Goal: Task Accomplishment & Management: Complete application form

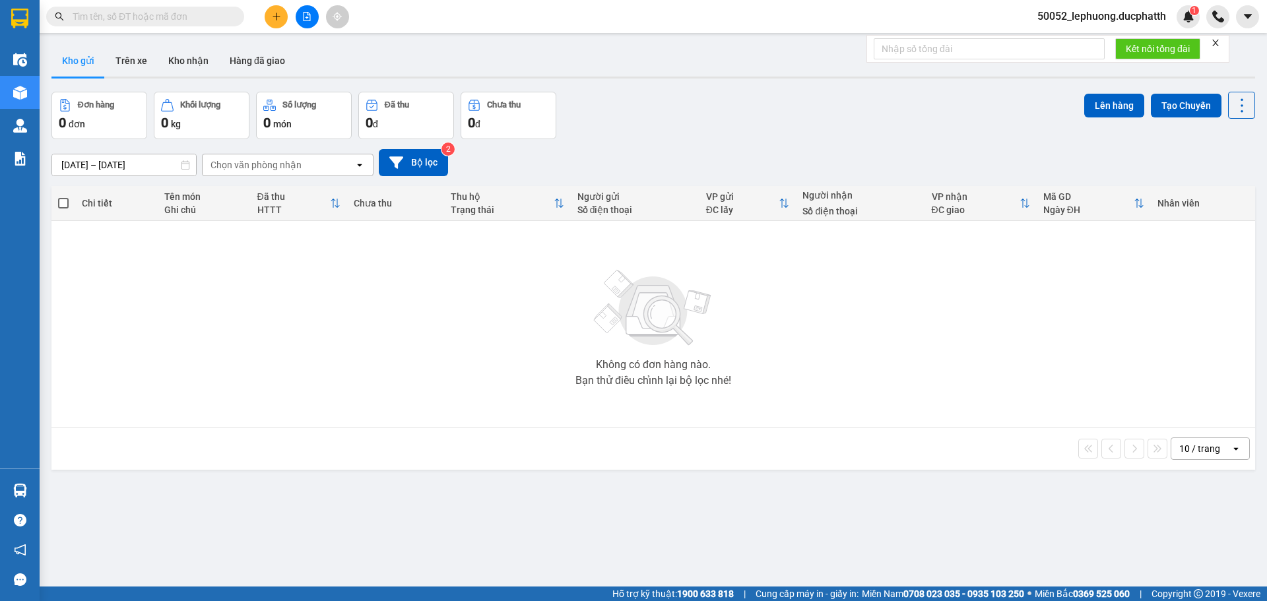
click at [460, 7] on div "Kết quả tìm kiếm ( 0 ) Bộ lọc No Data 50052_lephuong.ducphatth 1" at bounding box center [633, 16] width 1267 height 33
click at [275, 13] on icon "plus" at bounding box center [276, 16] width 9 height 9
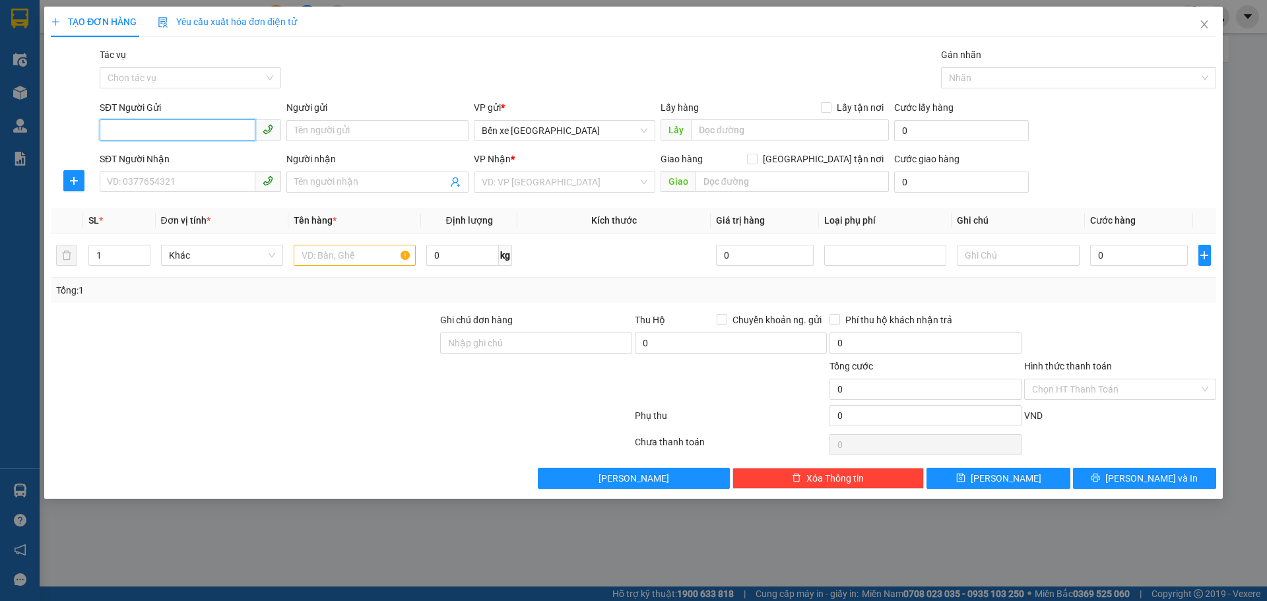
click at [220, 125] on input "SĐT Người Gửi" at bounding box center [178, 129] width 156 height 21
type input "0949616336"
click at [346, 133] on input "Người gửi" at bounding box center [376, 130] width 181 height 21
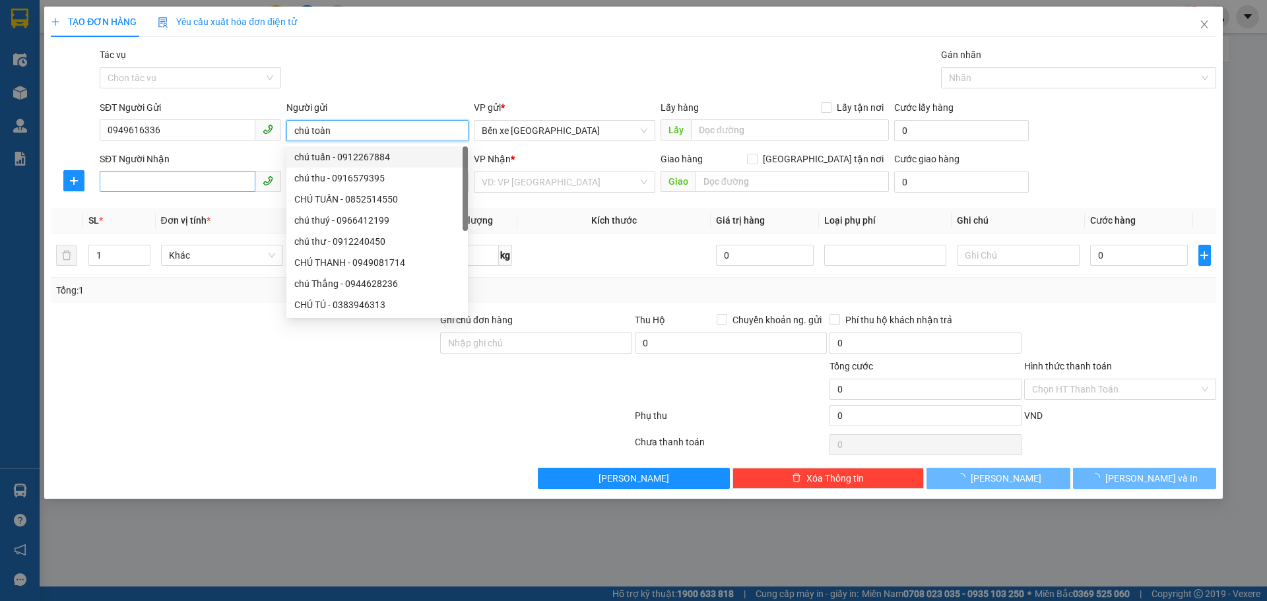
type input "chú toàn"
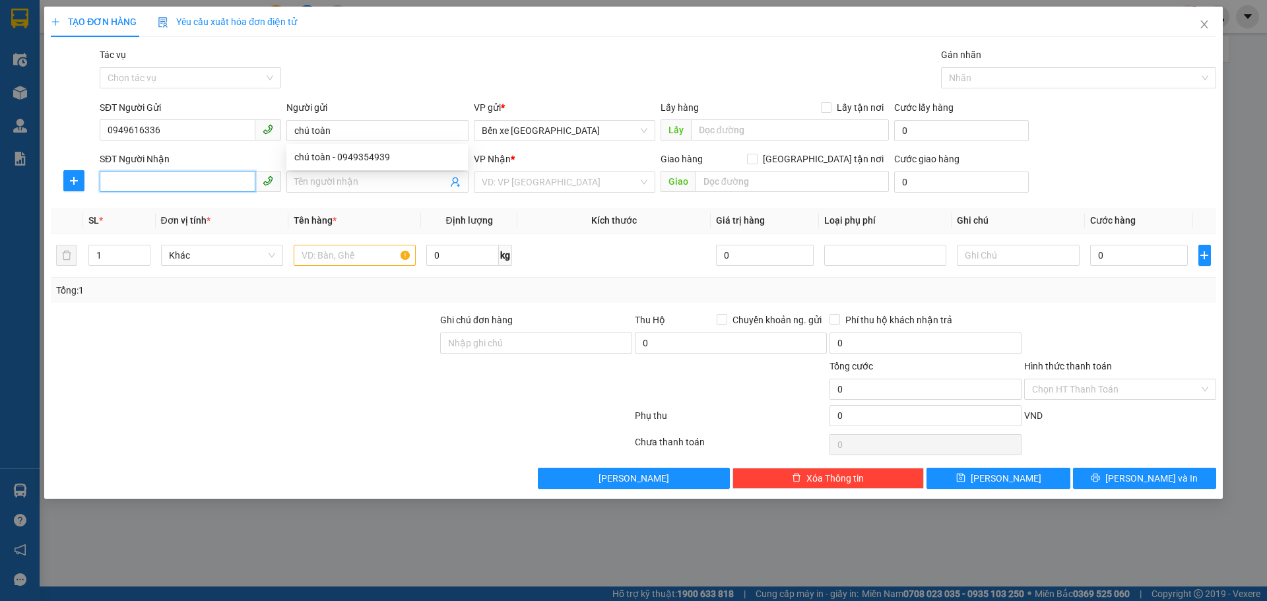
click at [180, 183] on input "SĐT Người Nhận" at bounding box center [178, 181] width 156 height 21
type input "0912079988"
click at [368, 179] on input "Người nhận" at bounding box center [370, 182] width 152 height 15
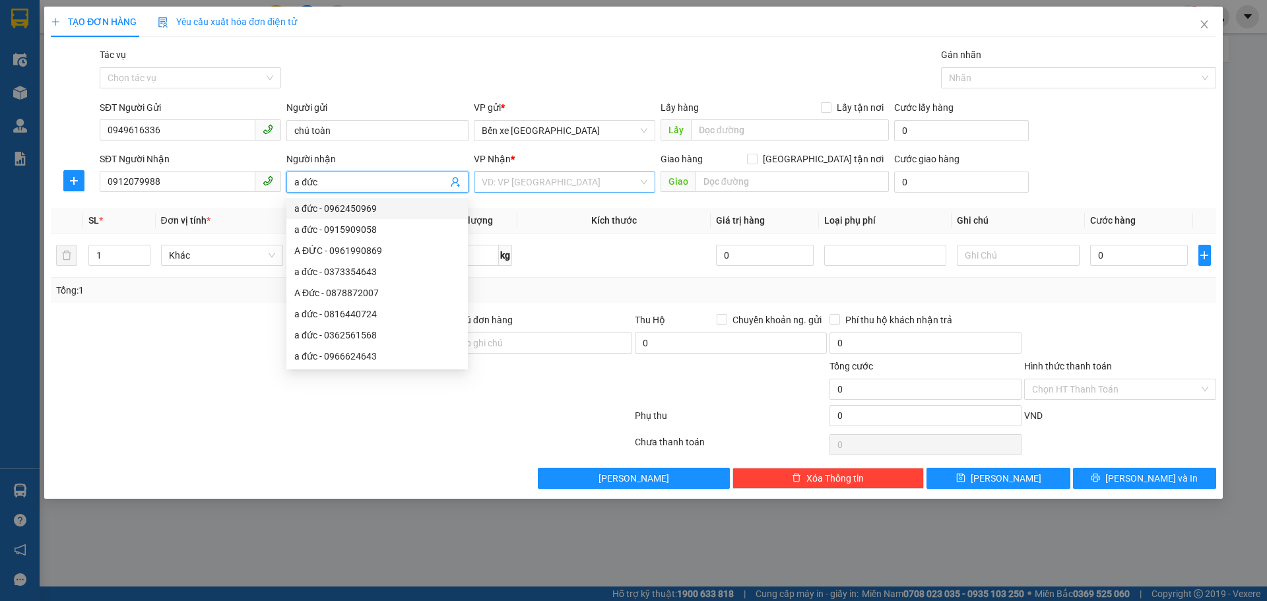
type input "a đức"
drag, startPoint x: 594, startPoint y: 185, endPoint x: 594, endPoint y: 195, distance: 9.9
click at [594, 187] on input "search" at bounding box center [560, 182] width 156 height 20
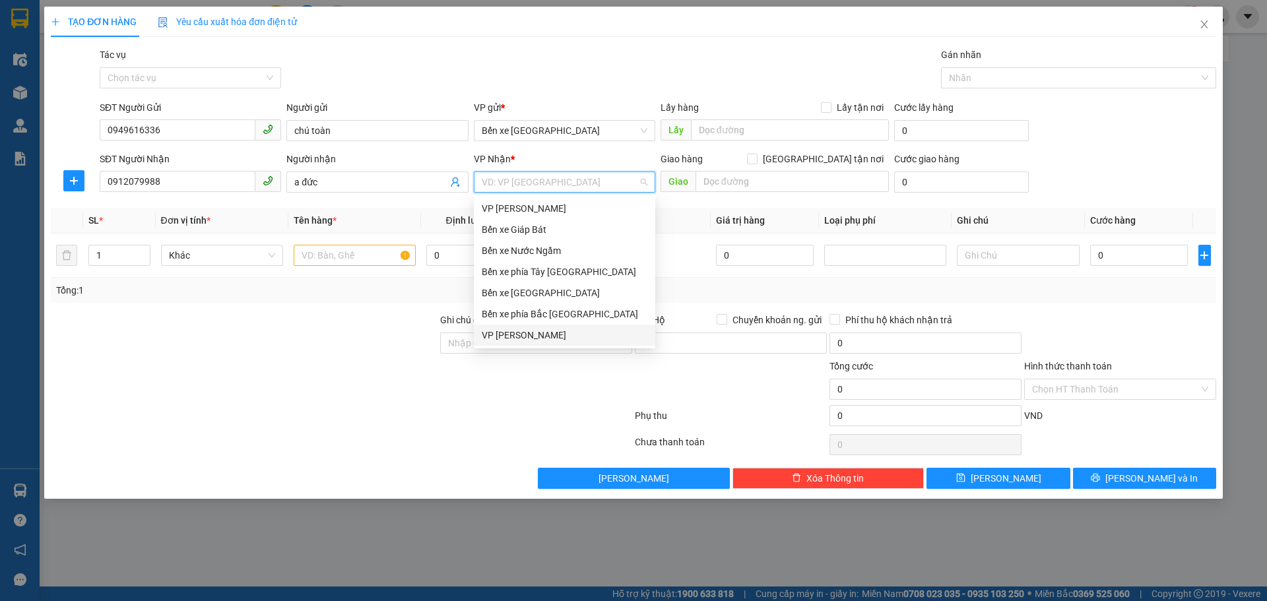
click at [538, 336] on div "VP [PERSON_NAME]" at bounding box center [565, 335] width 166 height 15
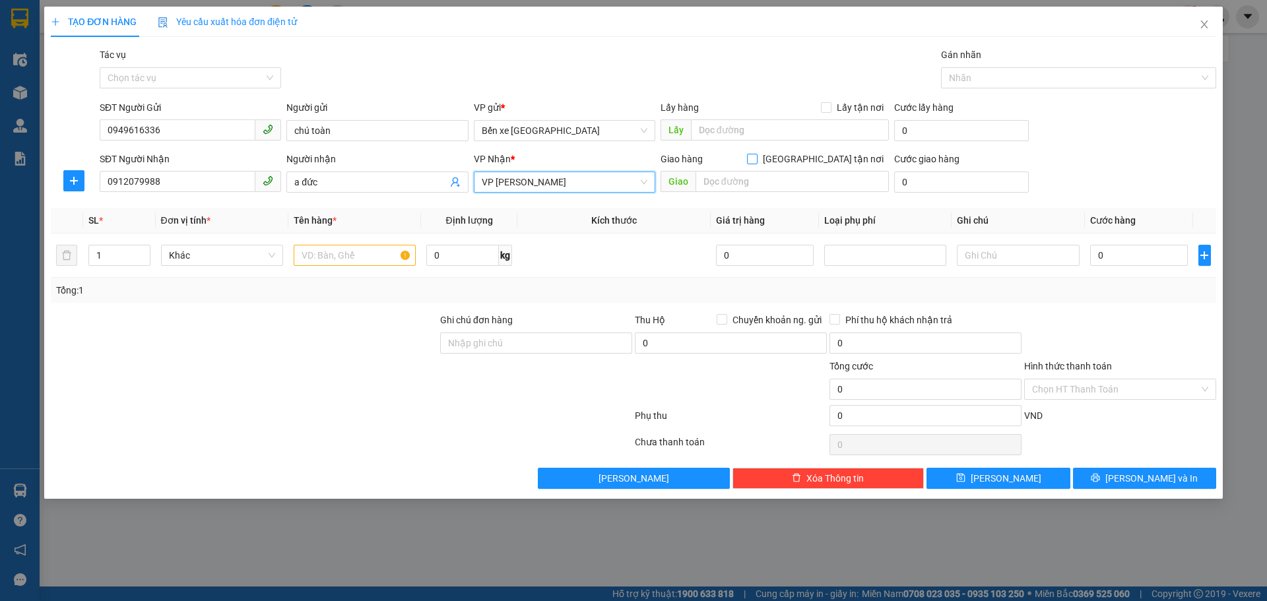
click at [756, 160] on input "[GEOGRAPHIC_DATA] tận nơi" at bounding box center [751, 158] width 9 height 9
checkbox input "true"
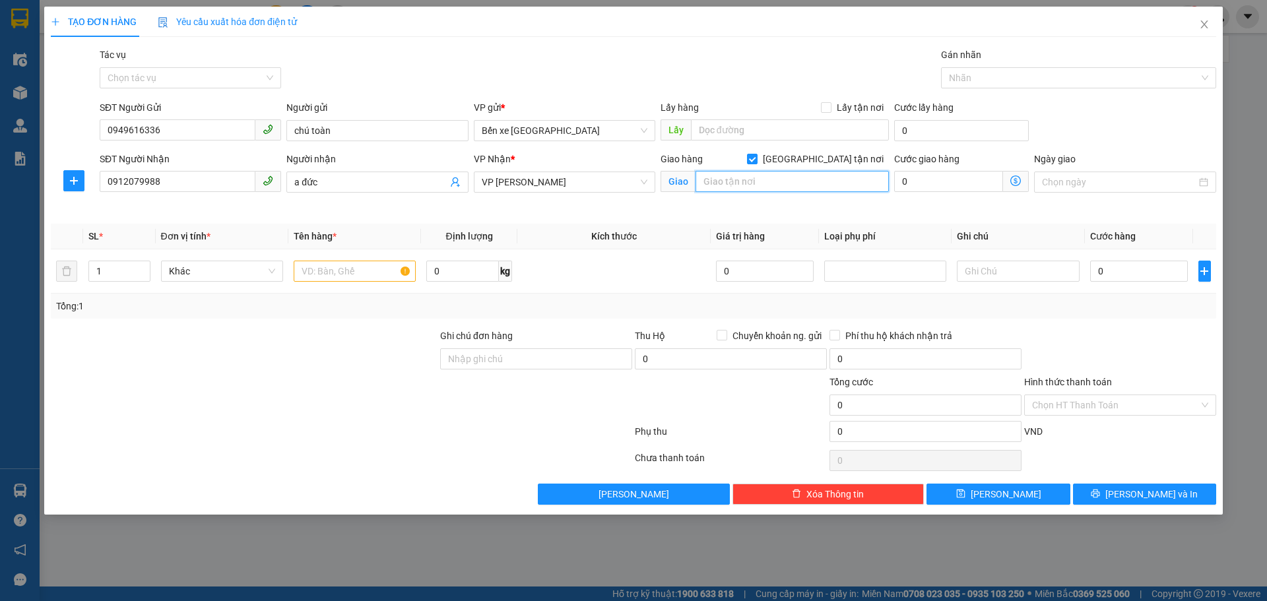
click at [801, 185] on input "text" at bounding box center [791, 181] width 193 height 21
type input "số 23 duy tâm cầu giấy"
click at [1017, 182] on icon "dollar-circle" at bounding box center [1015, 180] width 11 height 11
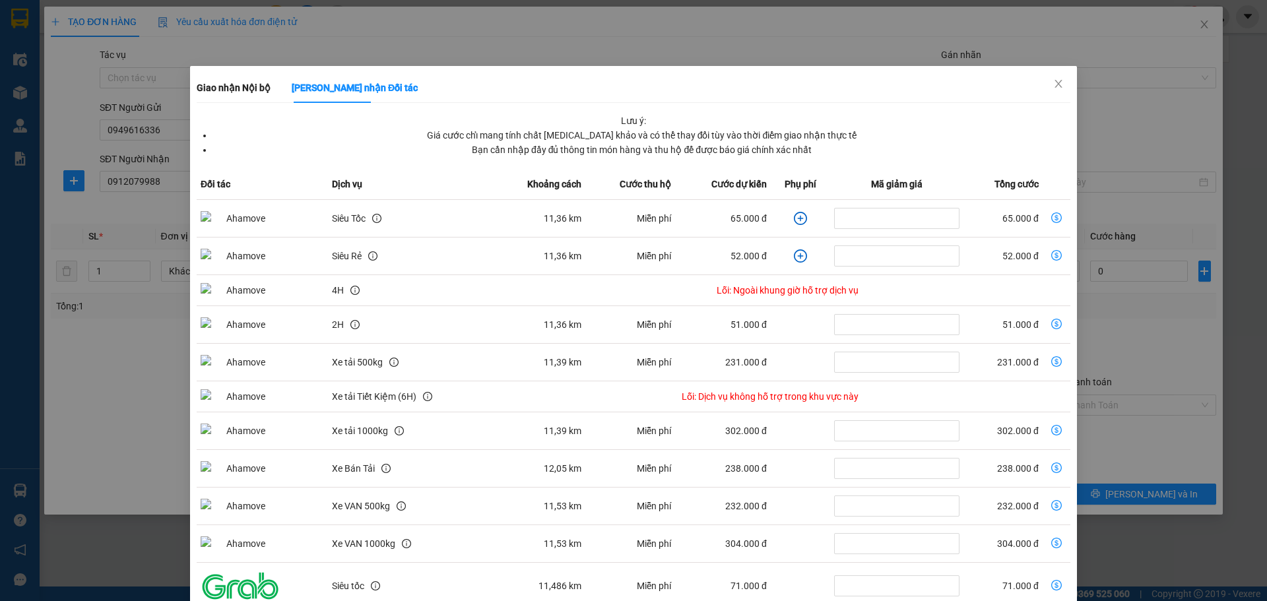
click at [794, 219] on icon "plus-circle" at bounding box center [800, 218] width 13 height 13
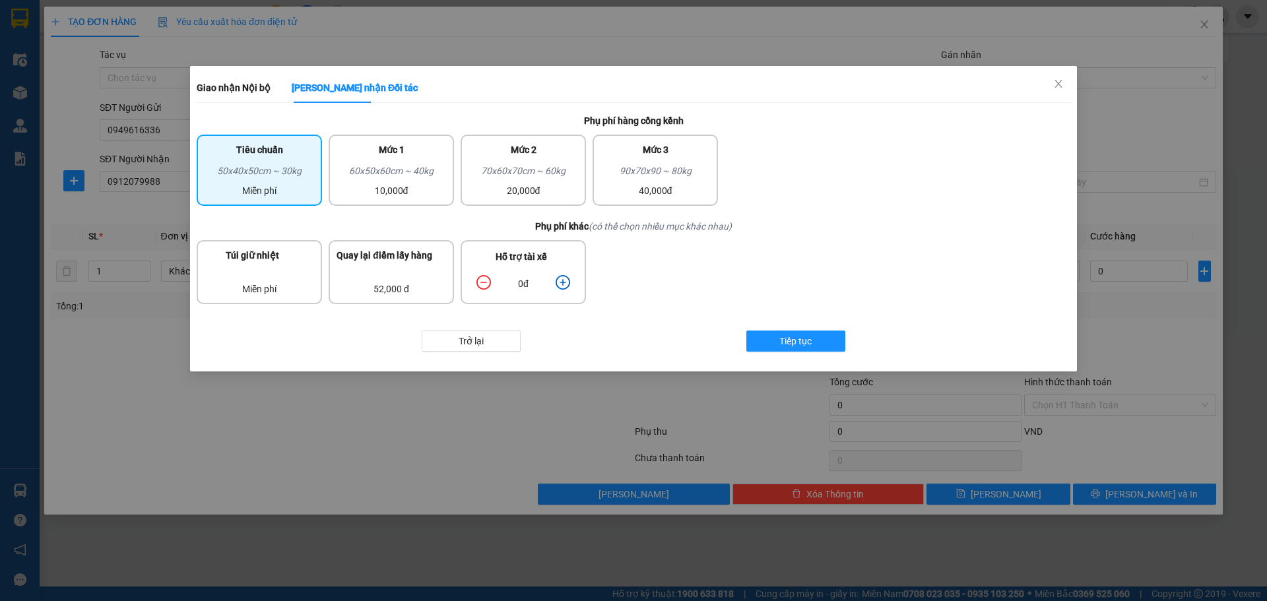
click at [567, 280] on icon "plus-circle" at bounding box center [562, 282] width 15 height 15
click at [784, 344] on span "Tiếp tục" at bounding box center [795, 341] width 32 height 15
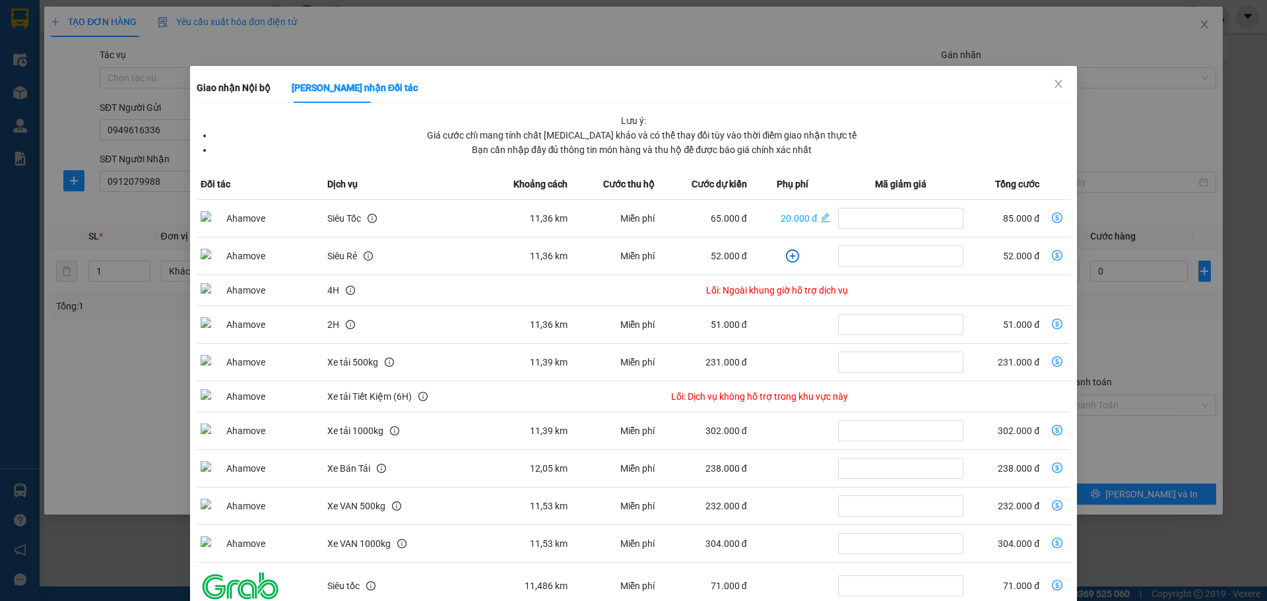
click at [1051, 220] on icon "dollar-circle" at bounding box center [1056, 217] width 11 height 11
type input "85.000"
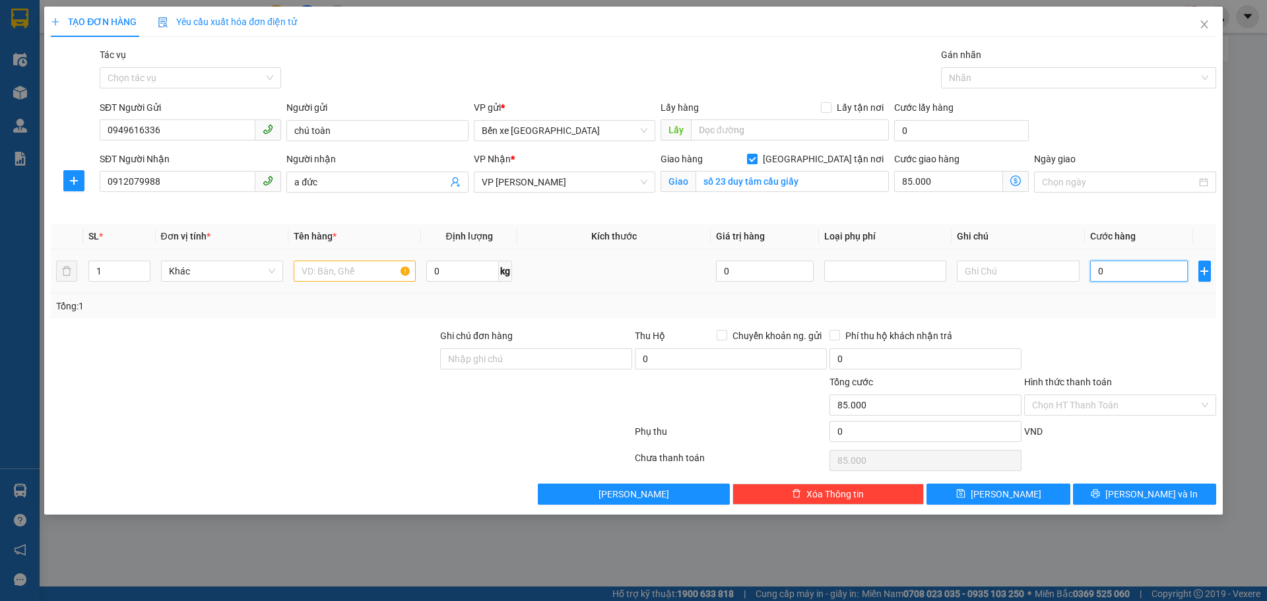
click at [1151, 275] on input "0" at bounding box center [1139, 271] width 98 height 21
type input "3"
type input "85.003"
type input "30"
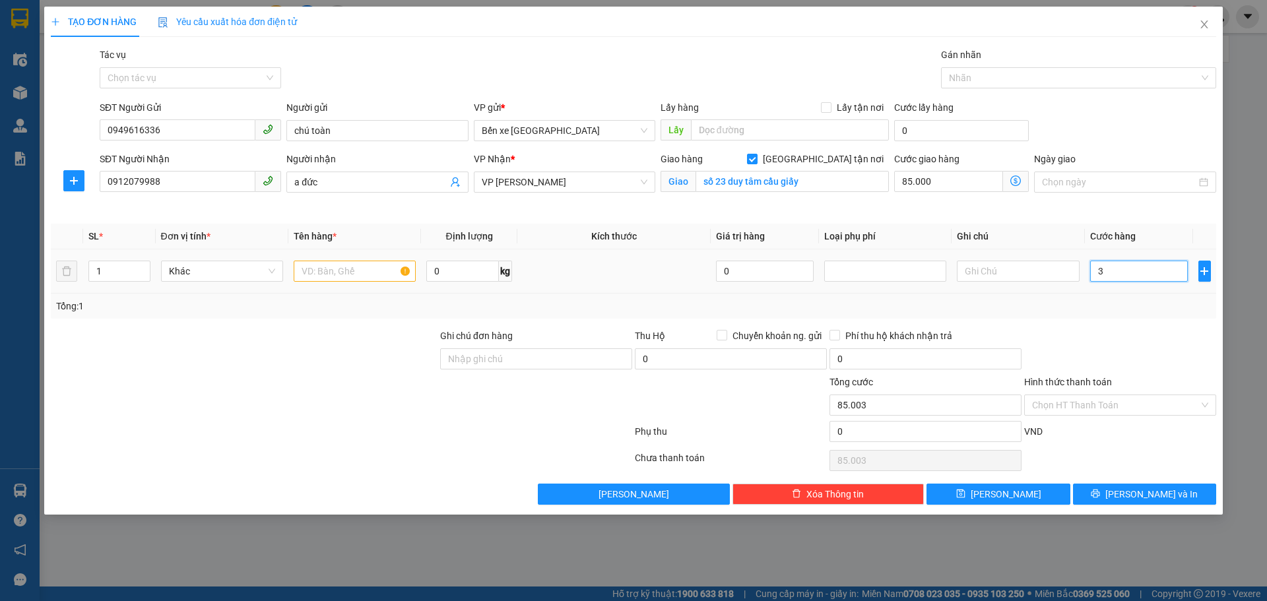
type input "85.030"
type input "30.000"
type input "115.000"
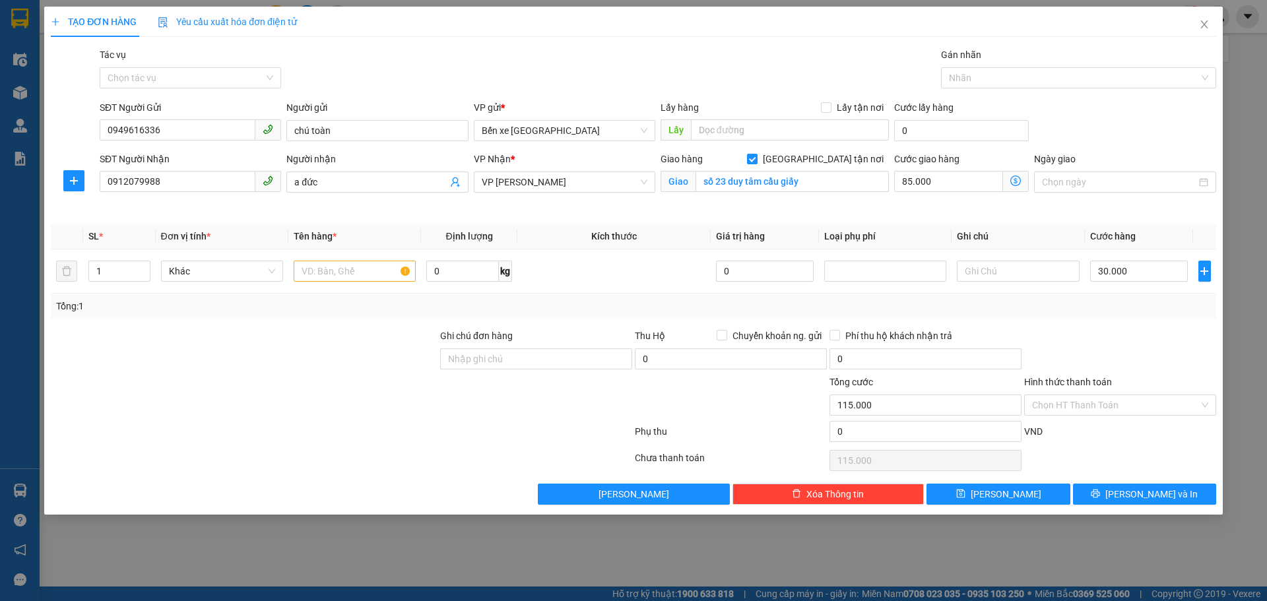
click at [1107, 327] on div "Transit Pickup Surcharge Ids Transit Deliver Surcharge Ids Transit Deliver Surc…" at bounding box center [633, 275] width 1165 height 457
click at [319, 266] on input "text" at bounding box center [355, 271] width 122 height 21
type input "1 ct"
click at [532, 361] on input "Ghi chú đơn hàng" at bounding box center [536, 358] width 192 height 21
type input "CK"
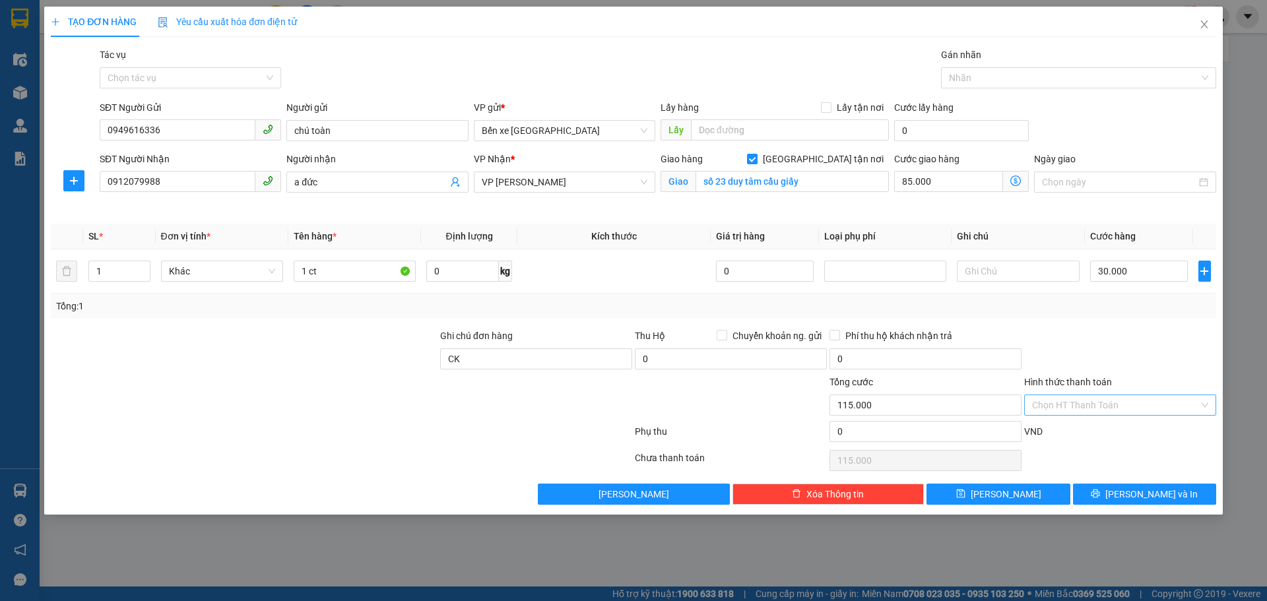
click at [1108, 406] on input "Hình thức thanh toán" at bounding box center [1115, 405] width 167 height 20
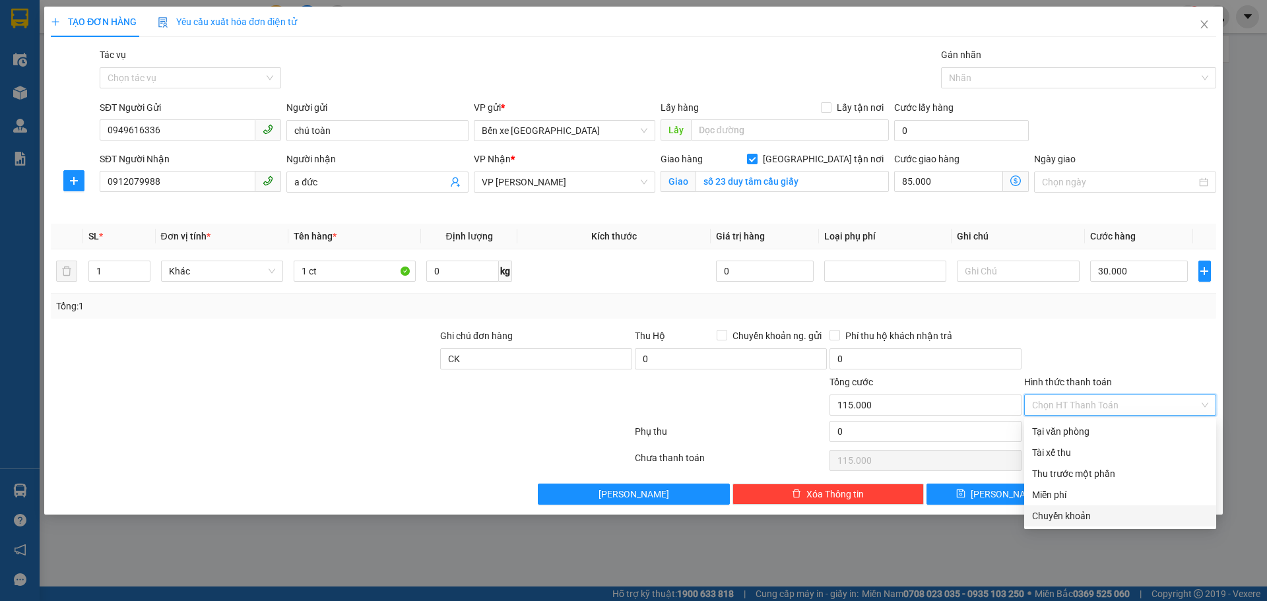
click at [1065, 516] on div "Chuyển khoản" at bounding box center [1120, 516] width 176 height 15
type input "0"
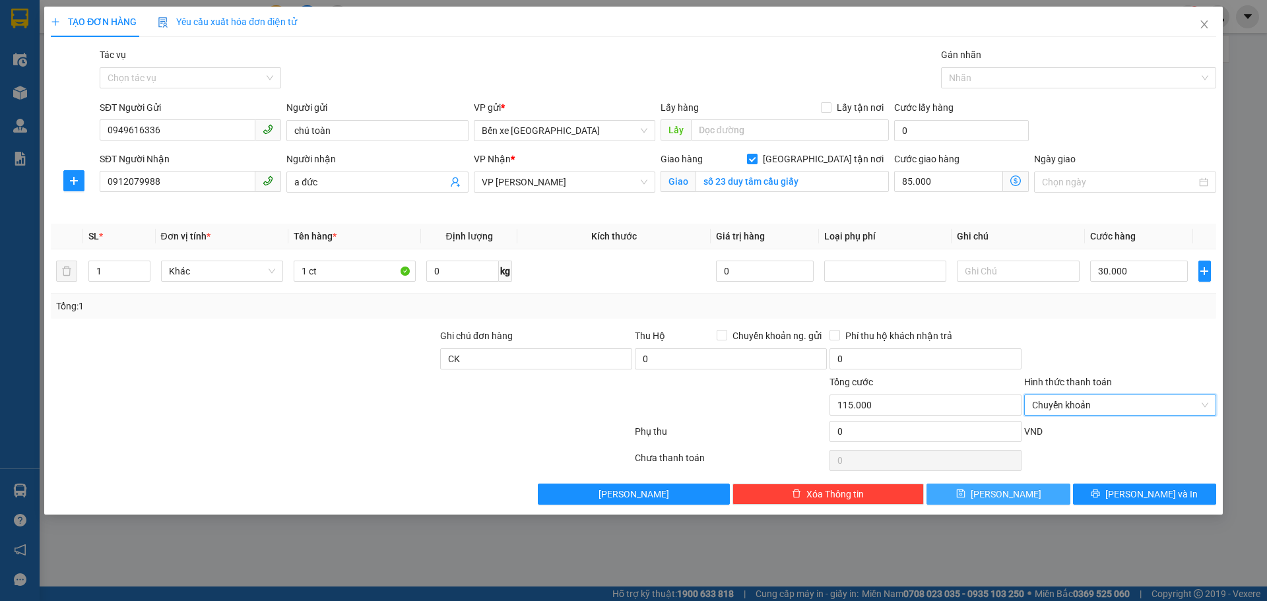
click at [981, 496] on button "[PERSON_NAME]" at bounding box center [997, 494] width 143 height 21
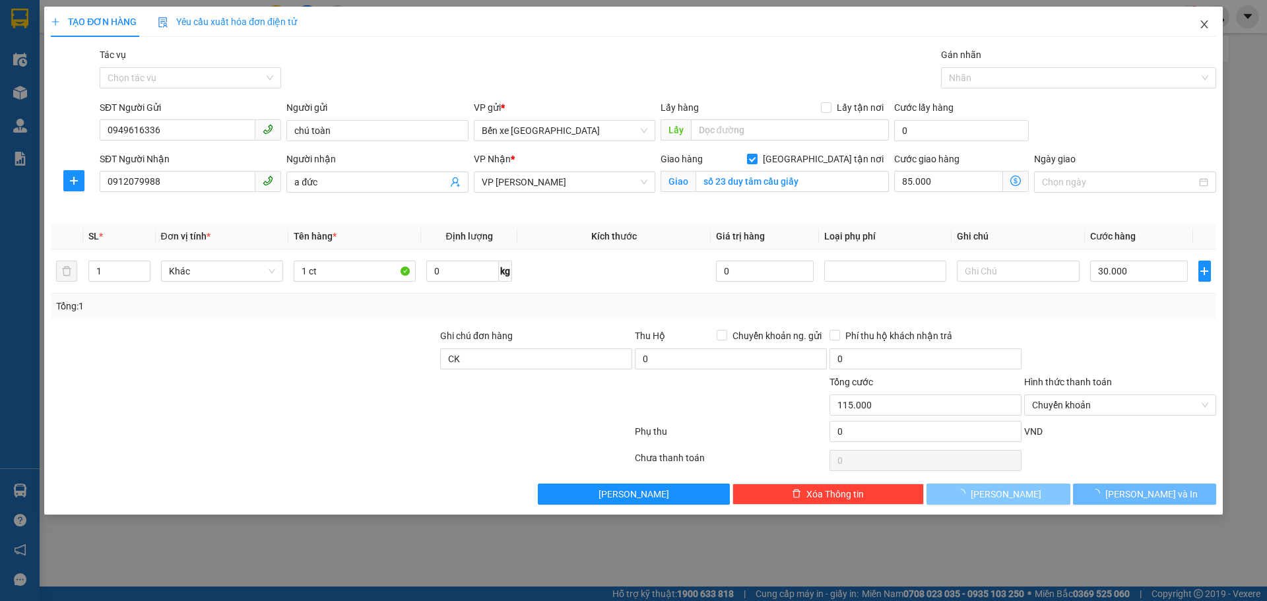
checkbox input "false"
type input "0"
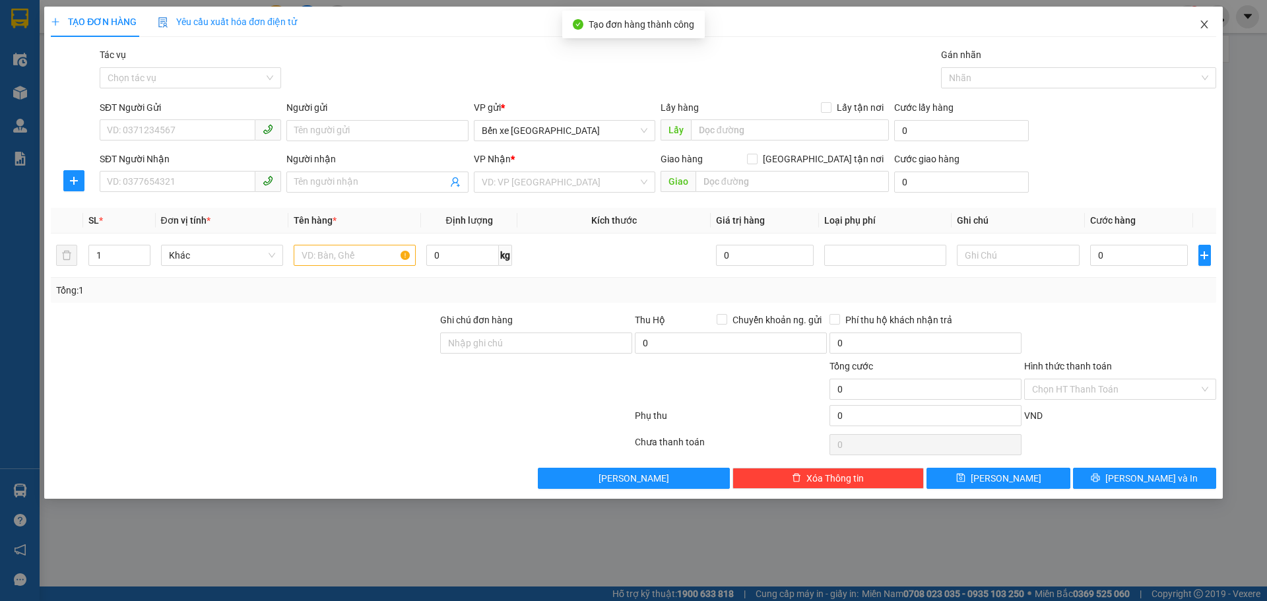
click at [1206, 24] on icon "close" at bounding box center [1204, 24] width 11 height 11
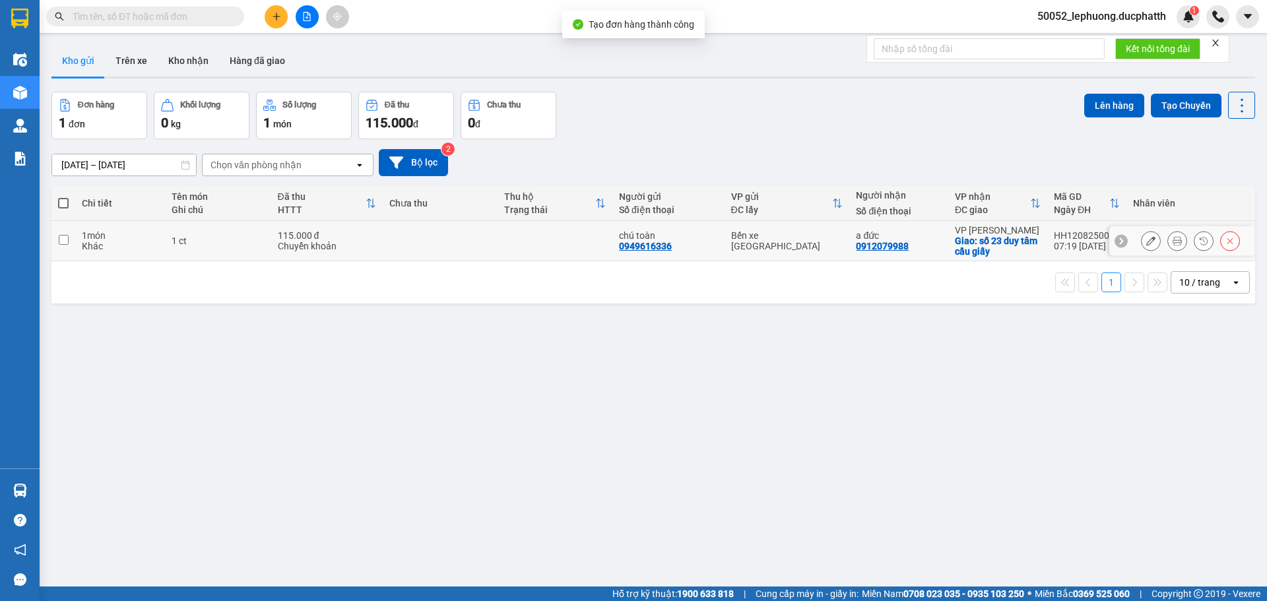
click at [232, 239] on div "1 ct" at bounding box center [218, 240] width 92 height 11
checkbox input "true"
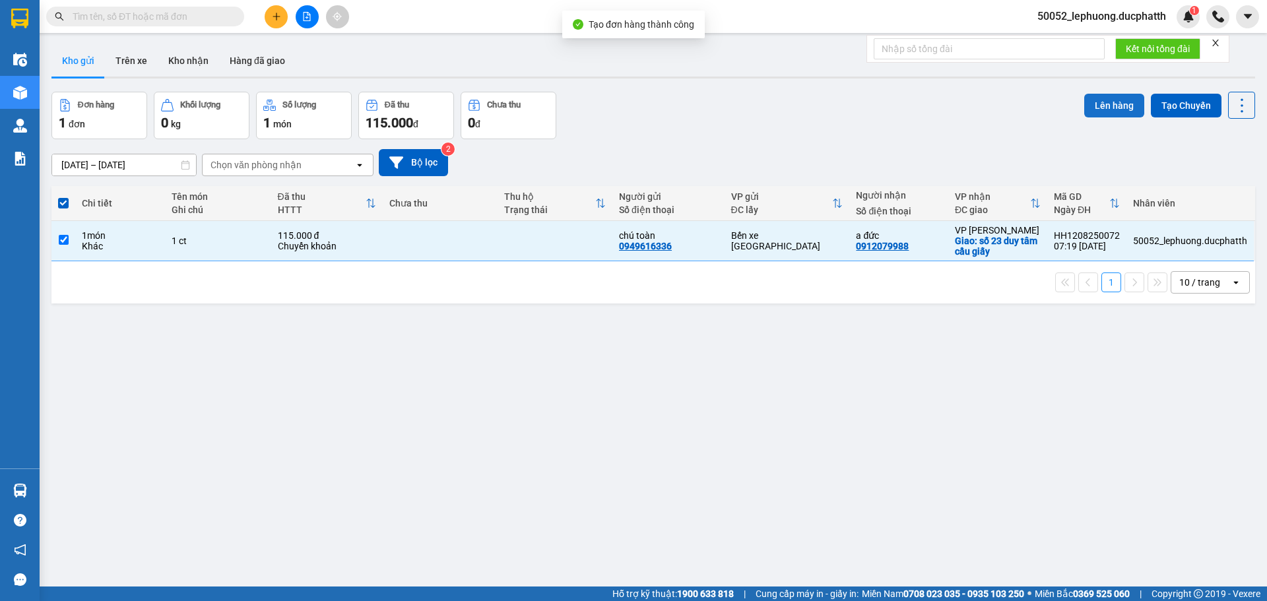
click at [1115, 108] on button "Lên hàng" at bounding box center [1114, 106] width 60 height 24
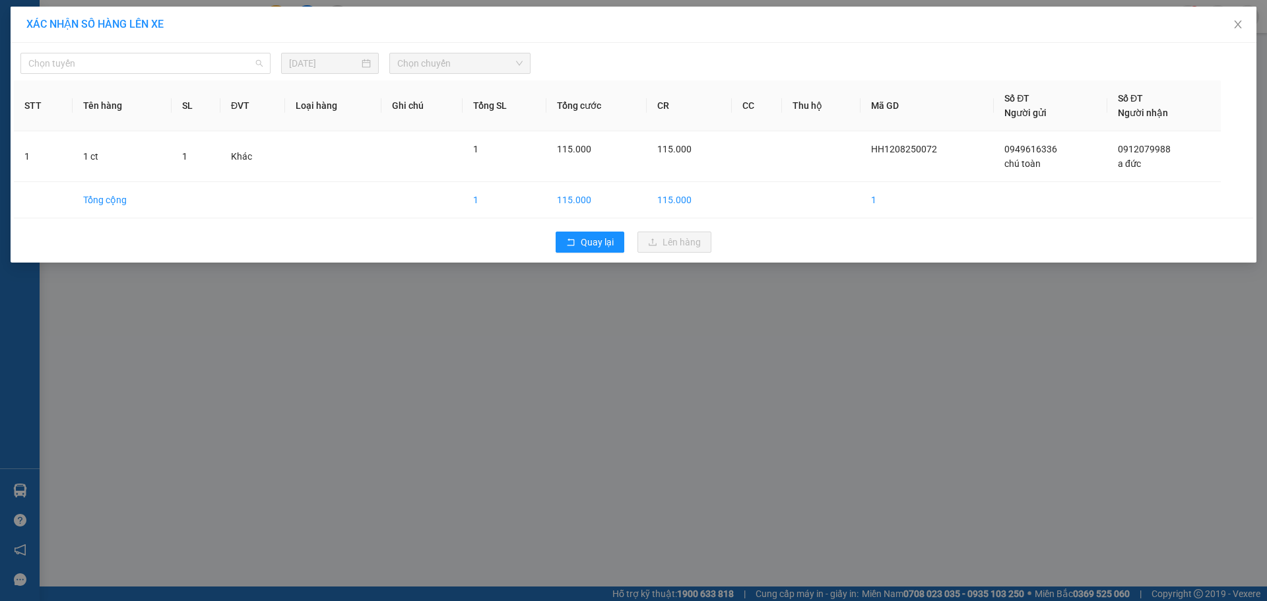
drag, startPoint x: 117, startPoint y: 65, endPoint x: 115, endPoint y: 130, distance: 64.7
click at [119, 65] on span "Chọn tuyến" at bounding box center [145, 63] width 234 height 20
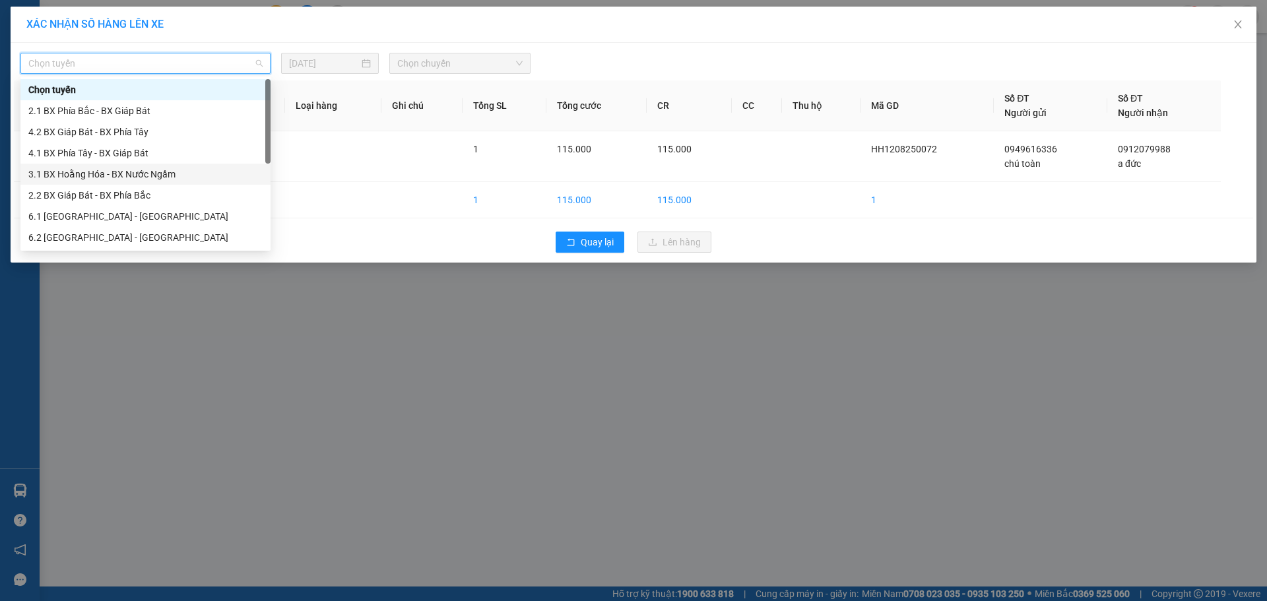
click at [109, 172] on div "3.1 BX Hoằng Hóa - BX Nước Ngầm" at bounding box center [145, 174] width 234 height 15
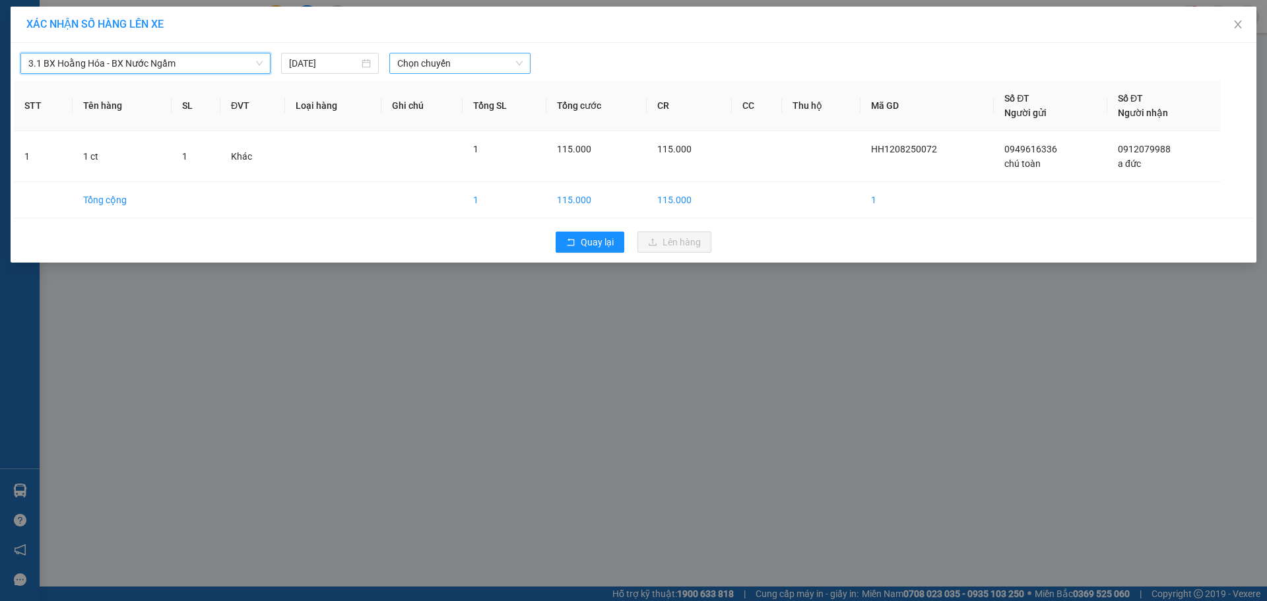
click at [497, 63] on span "Chọn chuyến" at bounding box center [459, 63] width 125 height 20
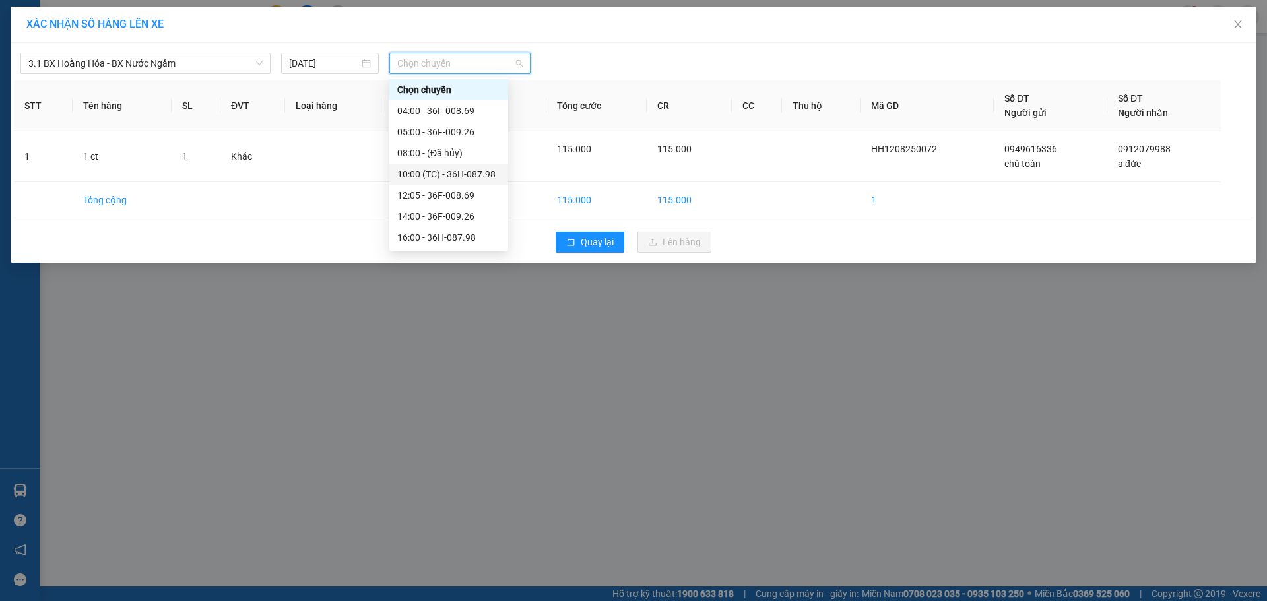
click at [473, 176] on div "10:00 (TC) - 36H-087.98" at bounding box center [448, 174] width 103 height 15
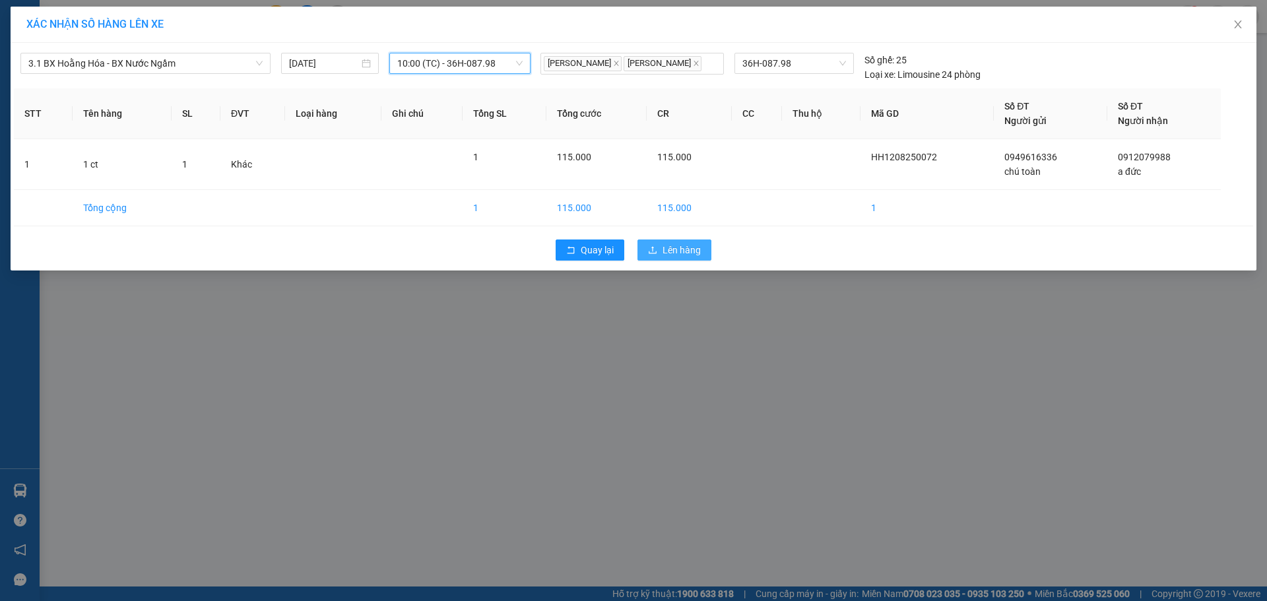
click at [678, 247] on span "Lên hàng" at bounding box center [681, 250] width 38 height 15
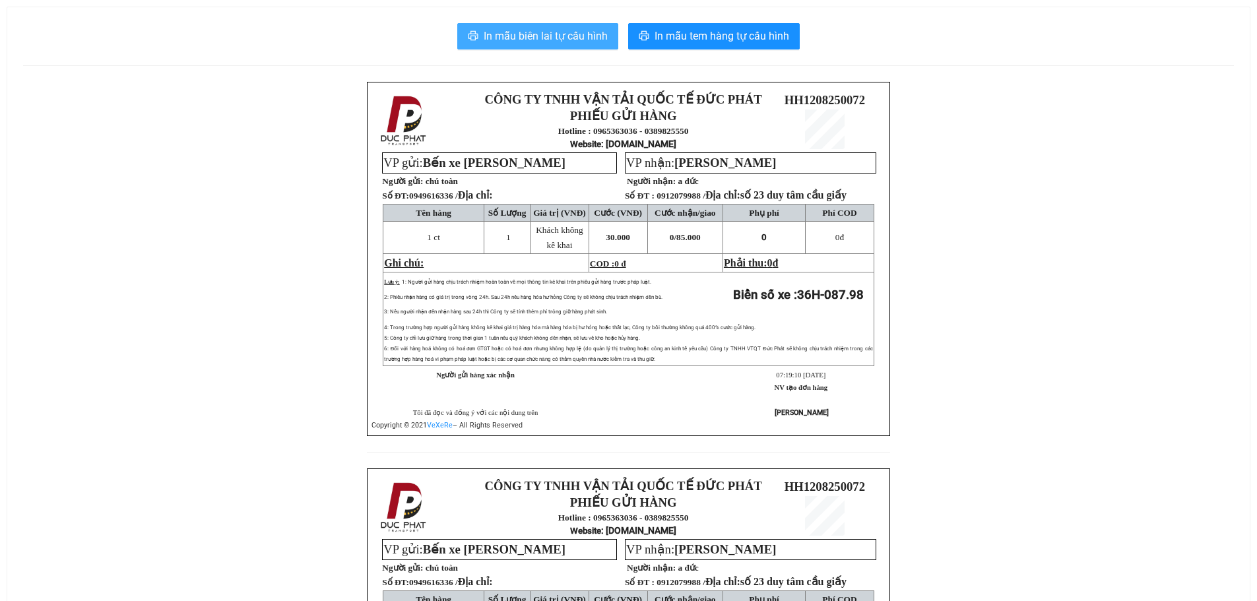
click at [564, 28] on span "In mẫu biên lai tự cấu hình" at bounding box center [546, 36] width 124 height 16
click at [554, 36] on span "In mẫu biên lai tự cấu hình" at bounding box center [546, 36] width 124 height 16
